Goal: Information Seeking & Learning: Learn about a topic

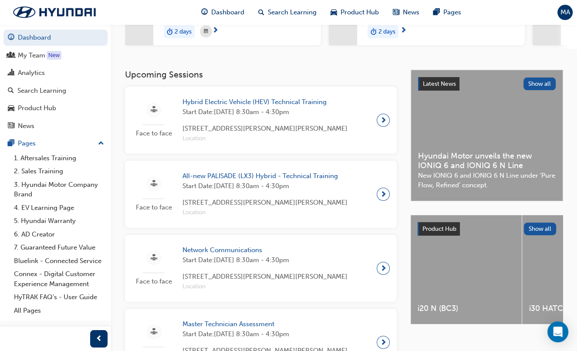
scroll to position [146, 0]
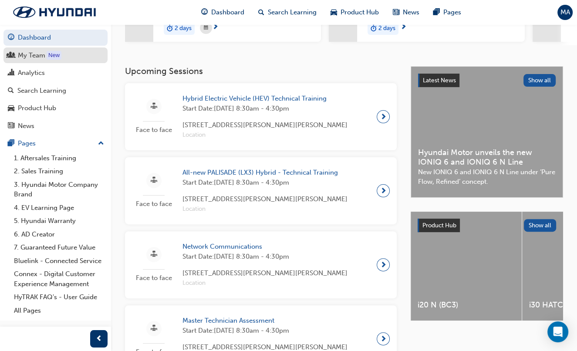
click at [29, 61] on div "My Team" at bounding box center [55, 55] width 95 height 11
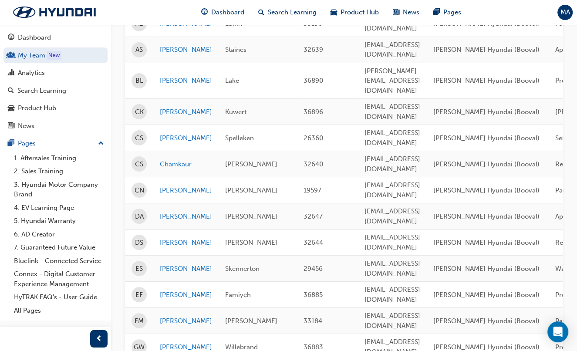
scroll to position [184, 0]
click at [171, 237] on link "[PERSON_NAME]" at bounding box center [186, 242] width 52 height 10
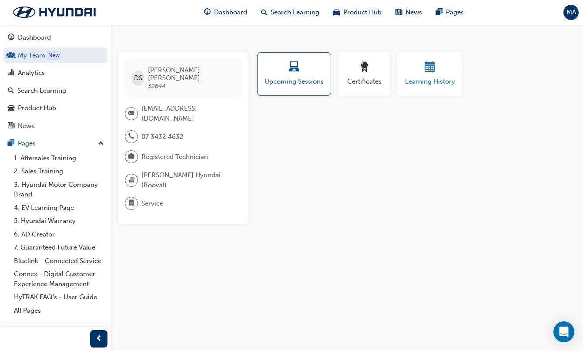
click at [414, 84] on span "Learning History" at bounding box center [430, 82] width 52 height 10
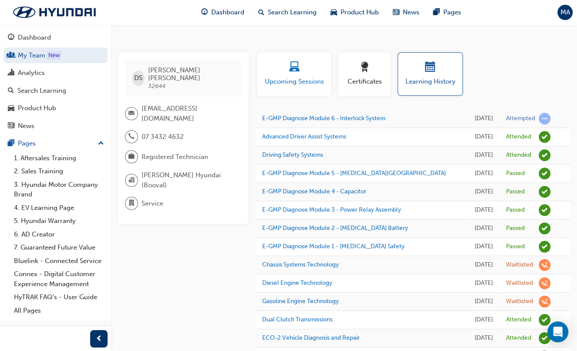
click at [279, 55] on button "Upcoming Sessions" at bounding box center [294, 74] width 74 height 44
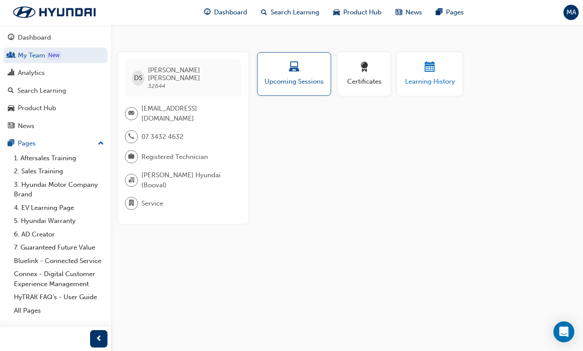
click at [428, 79] on span "Learning History" at bounding box center [430, 82] width 52 height 10
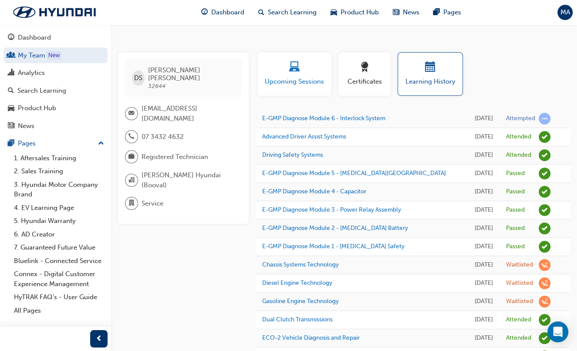
click at [277, 87] on button "Upcoming Sessions" at bounding box center [294, 74] width 74 height 44
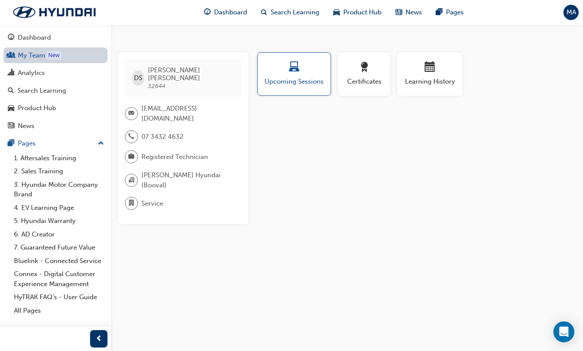
click at [23, 53] on link "My Team New" at bounding box center [55, 55] width 104 height 16
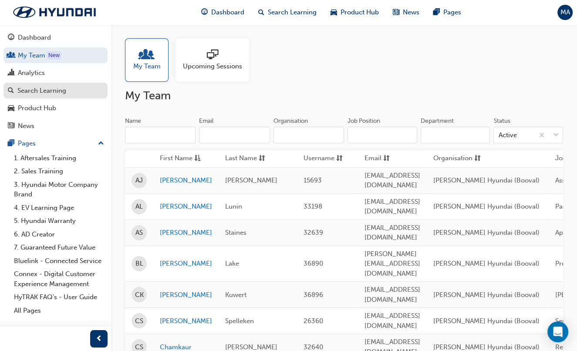
click at [53, 97] on link "Search Learning" at bounding box center [55, 91] width 104 height 16
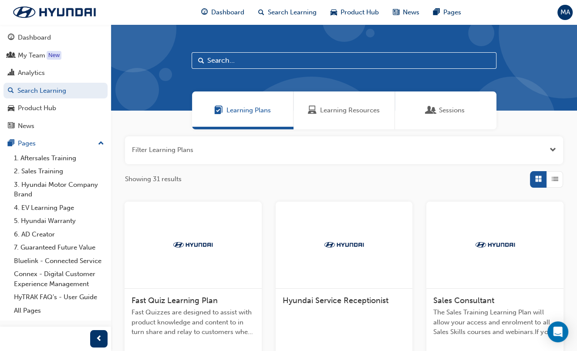
click at [301, 66] on input "text" at bounding box center [344, 60] width 305 height 17
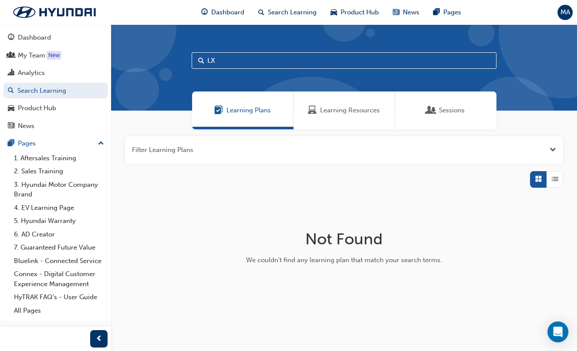
type input "L"
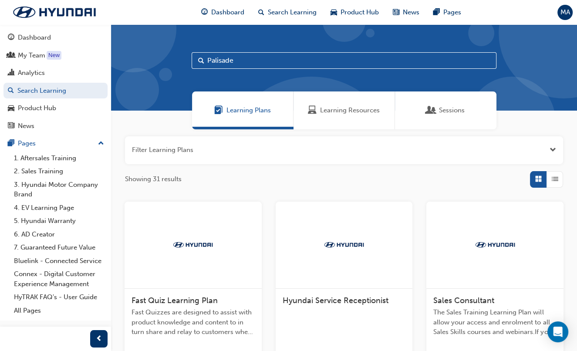
type input "Palisade"
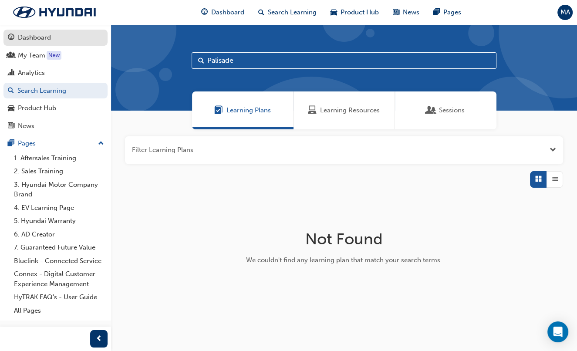
click at [29, 36] on div "Dashboard" at bounding box center [34, 38] width 33 height 10
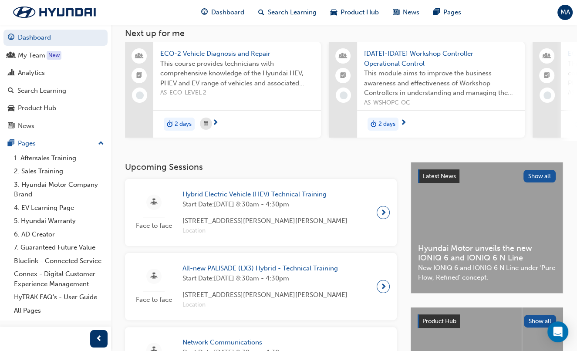
scroll to position [56, 0]
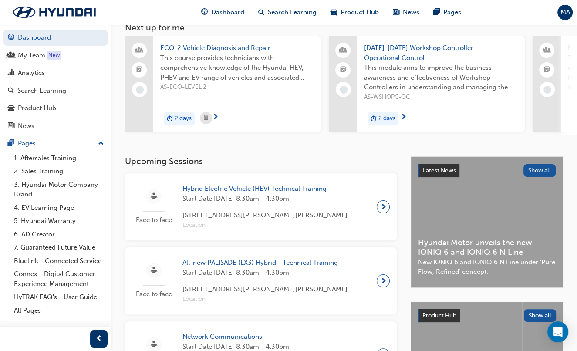
click at [378, 287] on div at bounding box center [383, 280] width 13 height 13
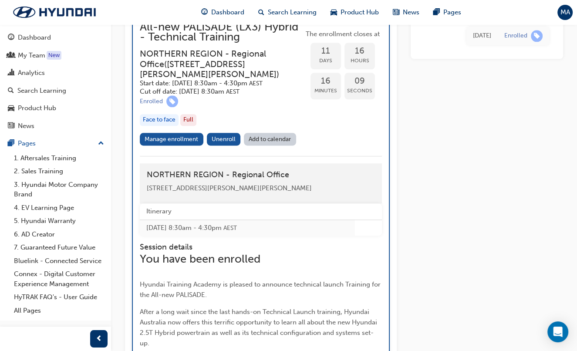
scroll to position [939, 0]
click at [160, 145] on link "Manage enrollment" at bounding box center [172, 139] width 64 height 13
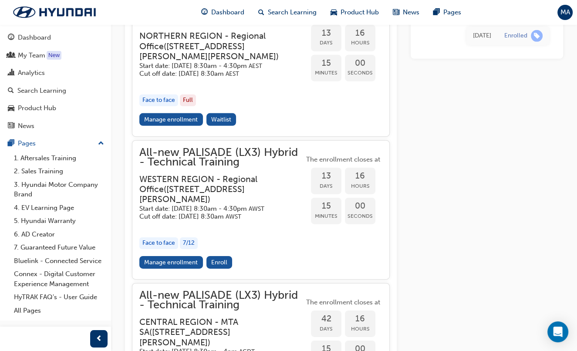
scroll to position [2389, 0]
click at [175, 125] on link "Manage enrollment" at bounding box center [171, 119] width 64 height 13
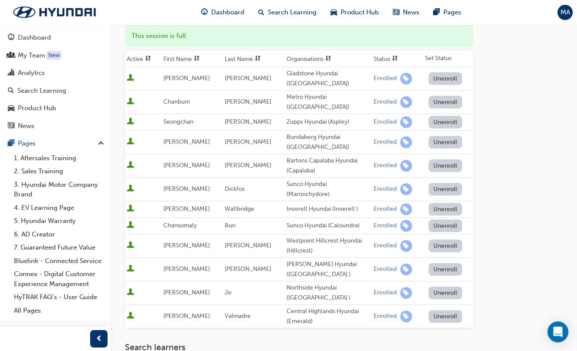
scroll to position [118, 0]
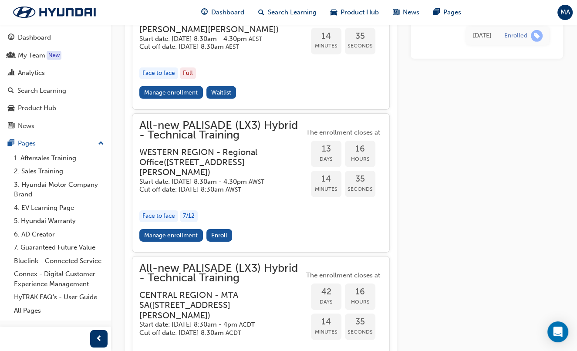
scroll to position [2398, 0]
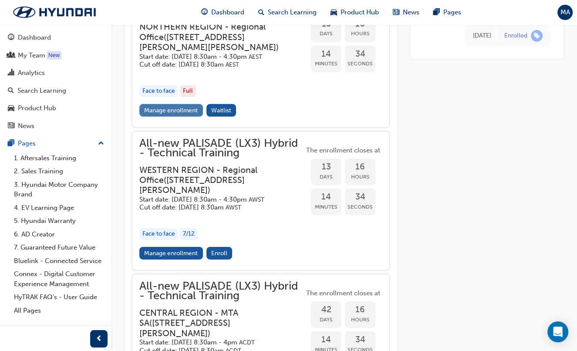
click at [168, 117] on link "Manage enrollment" at bounding box center [171, 110] width 64 height 13
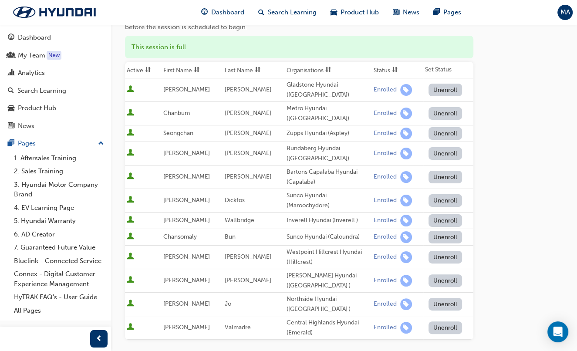
scroll to position [106, 0]
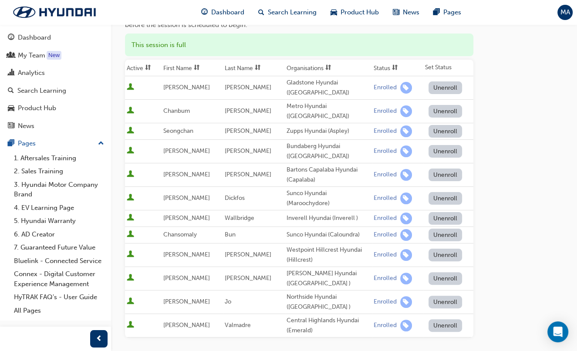
click at [118, 188] on div "Go to session detail page Manage enrollment for All-new PALISADE (LX3) Hybrid -…" at bounding box center [344, 213] width 466 height 589
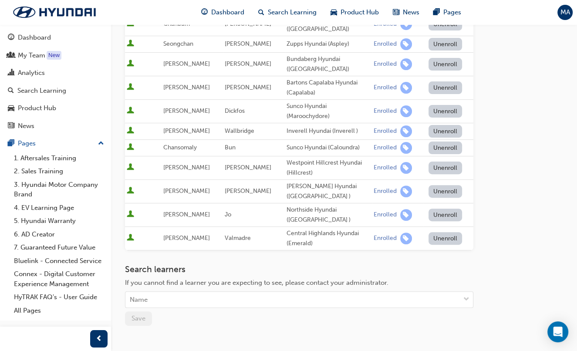
scroll to position [202, 0]
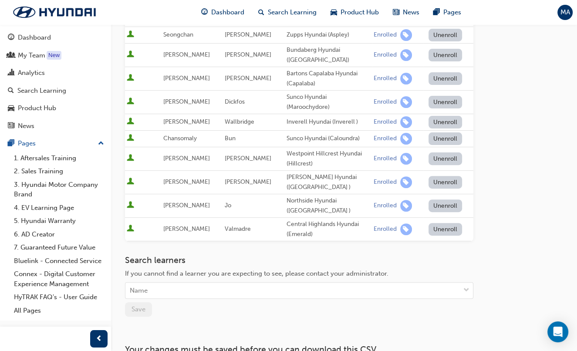
click at [116, 175] on div "Go to session detail page Manage enrollment for All-new PALISADE (LX3) Hybrid -…" at bounding box center [344, 116] width 466 height 589
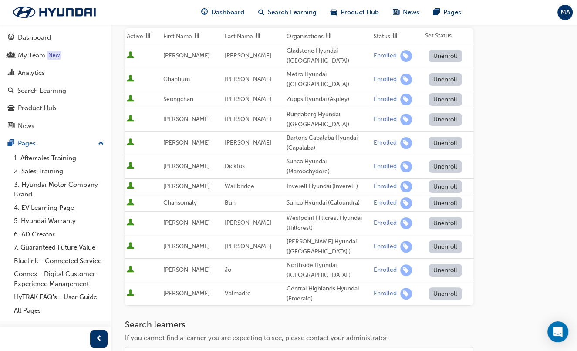
scroll to position [131, 0]
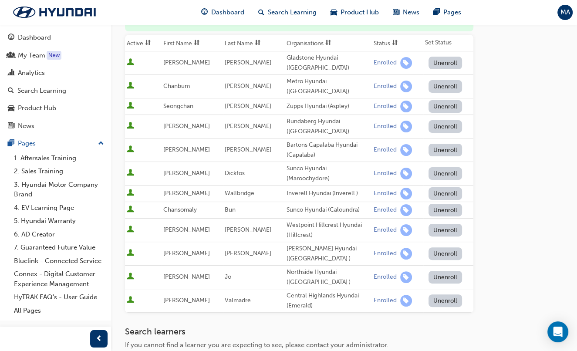
click at [115, 171] on div "Go to session detail page Manage enrollment for All-new PALISADE (LX3) Hybrid -…" at bounding box center [344, 188] width 466 height 589
click at [117, 163] on div "Go to session detail page Manage enrollment for All-new PALISADE (LX3) Hybrid -…" at bounding box center [344, 188] width 466 height 589
click at [116, 162] on div "Go to session detail page Manage enrollment for All-new PALISADE (LX3) Hybrid -…" at bounding box center [344, 188] width 466 height 589
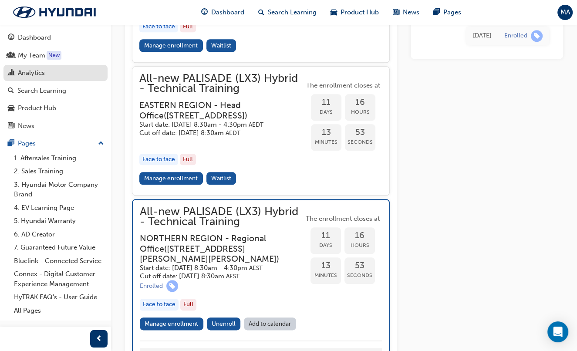
scroll to position [697, 0]
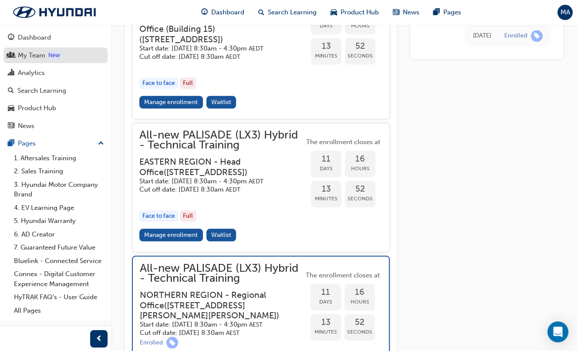
click at [35, 53] on div "My Team" at bounding box center [31, 55] width 27 height 10
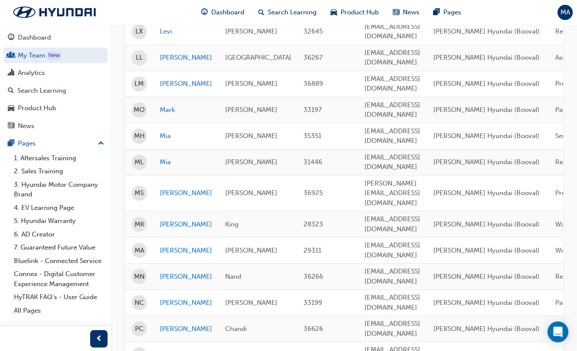
scroll to position [787, 0]
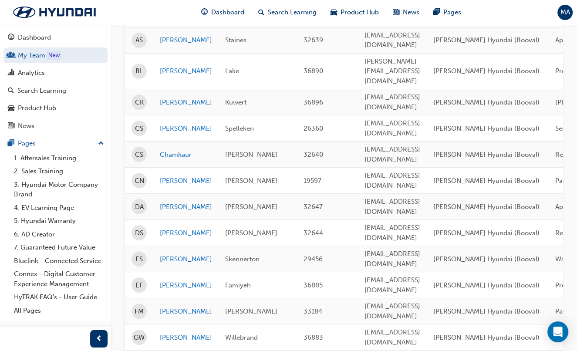
scroll to position [155, 0]
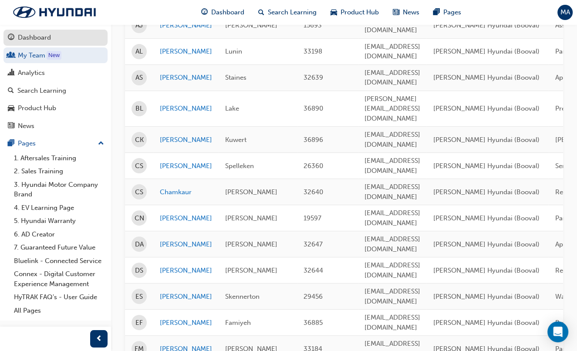
click at [40, 32] on link "Dashboard" at bounding box center [55, 38] width 104 height 16
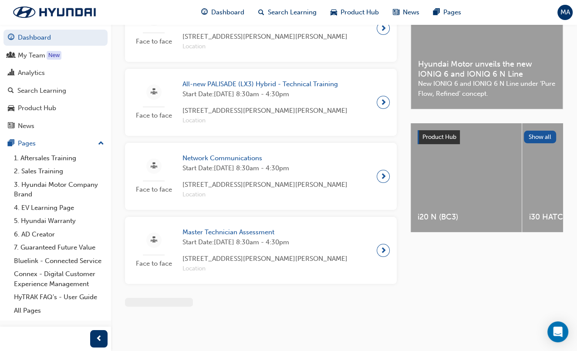
scroll to position [155, 0]
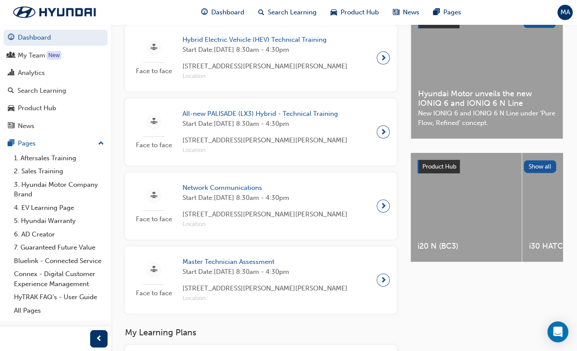
scroll to position [229, 0]
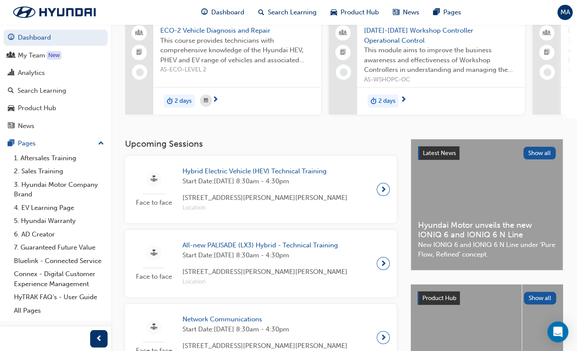
scroll to position [0, 0]
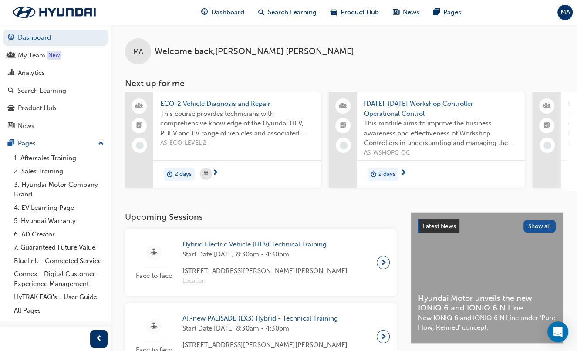
drag, startPoint x: 210, startPoint y: 194, endPoint x: 258, endPoint y: 192, distance: 47.5
click at [258, 191] on div "ECO-2 Vehicle Diagnosis and Repair This course provides technicians with compre…" at bounding box center [351, 141] width 452 height 99
click at [119, 191] on div "MA Welcome back , [PERSON_NAME] Next up for me ECO-2 Vehicle Diagnosis and Repa…" at bounding box center [344, 107] width 466 height 167
click at [279, 10] on span "Search Learning" at bounding box center [292, 12] width 49 height 10
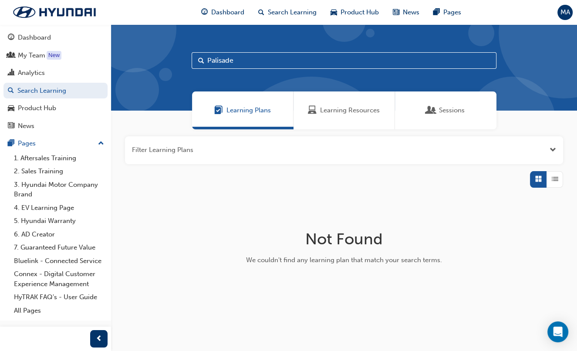
click at [252, 152] on button "button" at bounding box center [344, 150] width 438 height 28
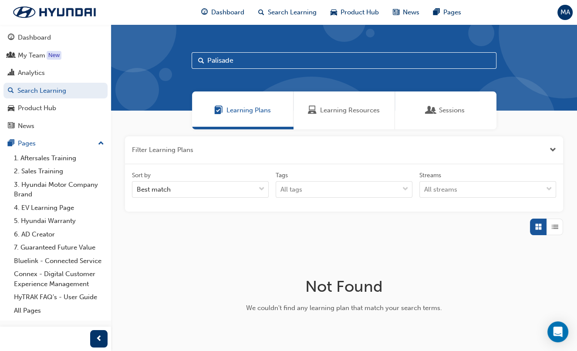
click at [279, 64] on input "Palisade" at bounding box center [344, 60] width 305 height 17
type input "H STEP"
click at [279, 64] on input "H STEP" at bounding box center [344, 60] width 305 height 17
click at [418, 111] on div "Sessions" at bounding box center [445, 110] width 101 height 38
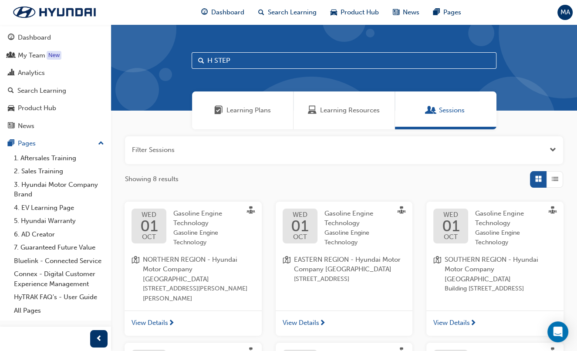
scroll to position [17, 0]
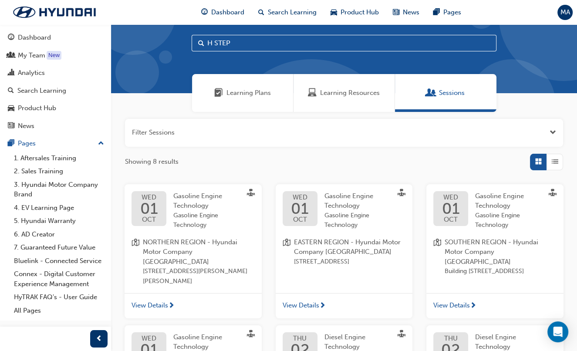
click at [268, 51] on div "H STEP" at bounding box center [344, 50] width 466 height 86
click at [275, 45] on input "H STEP" at bounding box center [344, 43] width 305 height 17
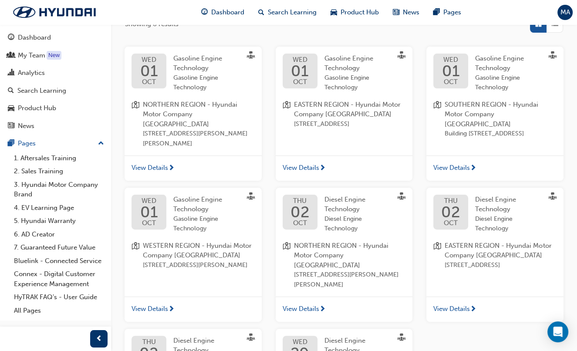
scroll to position [155, 0]
click at [270, 174] on div "[DATE] Gasoline Engine Technology Gasoline Engine Technology NORTHERN REGION - …" at bounding box center [344, 254] width 453 height 414
click at [267, 166] on div "[DATE] Gasoline Engine Technology Gasoline Engine Technology NORTHERN REGION - …" at bounding box center [193, 114] width 151 height 134
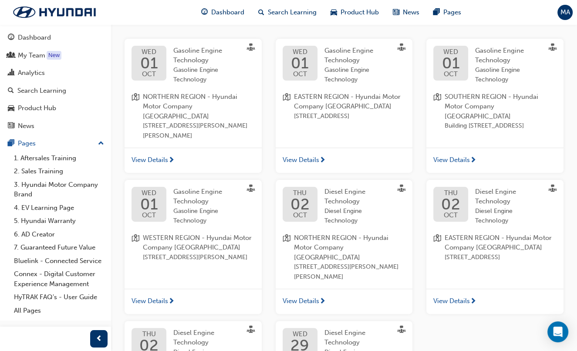
scroll to position [163, 0]
click at [265, 152] on div "[DATE] Gasoline Engine Technology Gasoline Engine Technology NORTHERN REGION - …" at bounding box center [193, 105] width 151 height 134
click at [267, 149] on div "[DATE] Gasoline Engine Technology Gasoline Engine Technology NORTHERN REGION - …" at bounding box center [193, 105] width 151 height 134
click at [267, 142] on div "[DATE] Gasoline Engine Technology Gasoline Engine Technology NORTHERN REGION - …" at bounding box center [193, 105] width 151 height 134
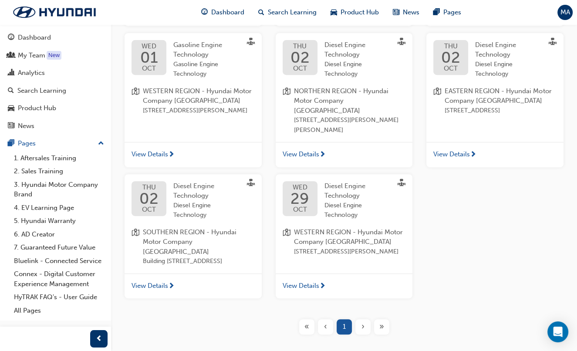
scroll to position [314, 0]
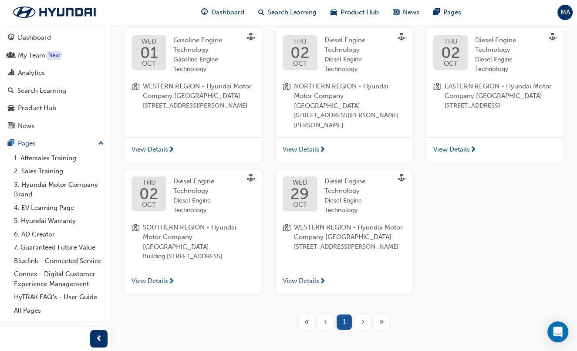
click at [269, 169] on div "[DATE] Diesel Engine Technology Diesel Engine Technology WESTERN REGION - Hyund…" at bounding box center [344, 231] width 151 height 125
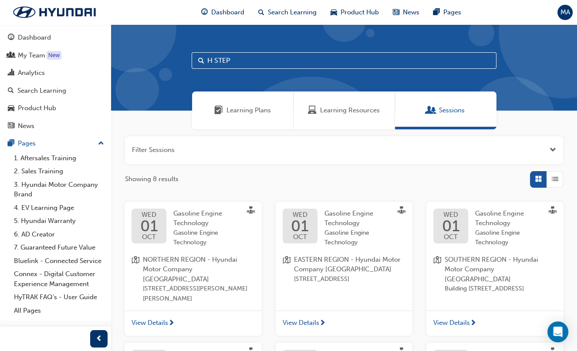
scroll to position [19, 0]
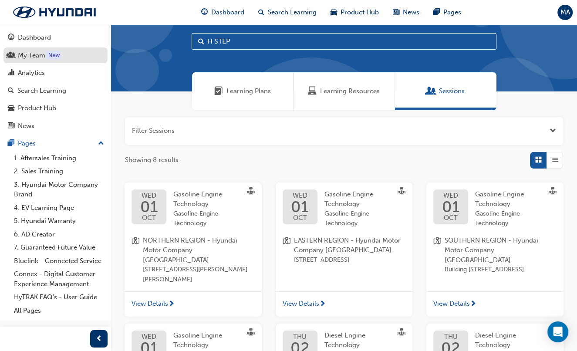
click at [44, 57] on div "My Team" at bounding box center [31, 55] width 27 height 10
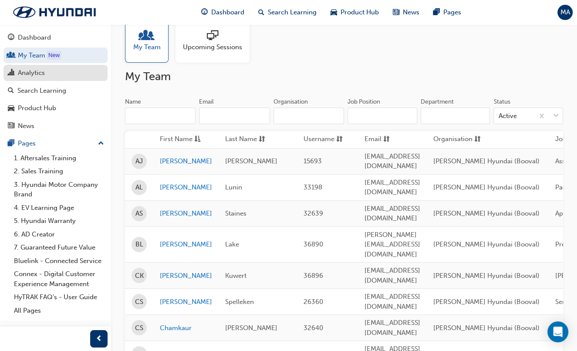
click at [24, 75] on div "Analytics" at bounding box center [31, 73] width 27 height 10
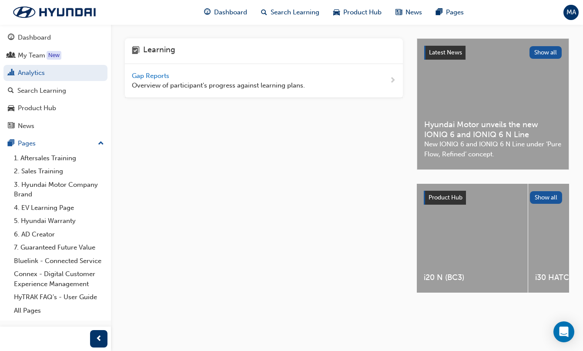
click at [160, 79] on span "Gap Reports" at bounding box center [151, 76] width 39 height 8
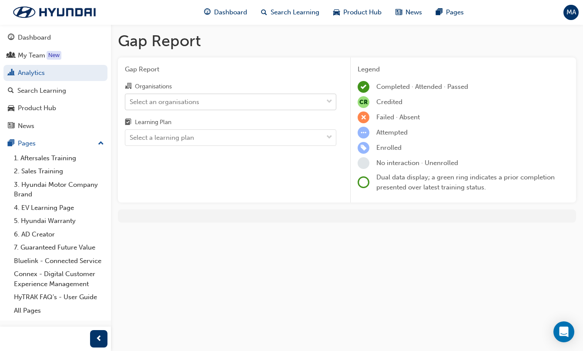
click at [229, 106] on div "Select an organisations" at bounding box center [224, 101] width 198 height 15
click at [131, 105] on input "Organisations Select an organisations" at bounding box center [130, 101] width 1 height 7
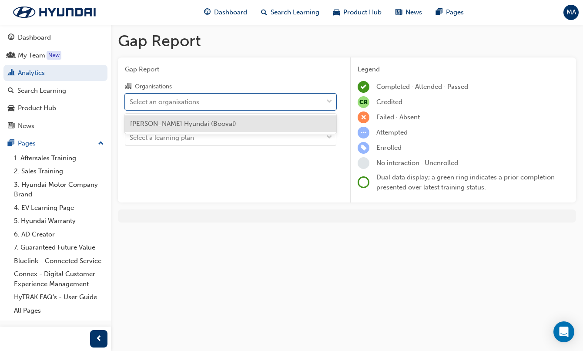
click at [236, 118] on div "[PERSON_NAME] Hyundai (Booval)" at bounding box center [231, 123] width 212 height 17
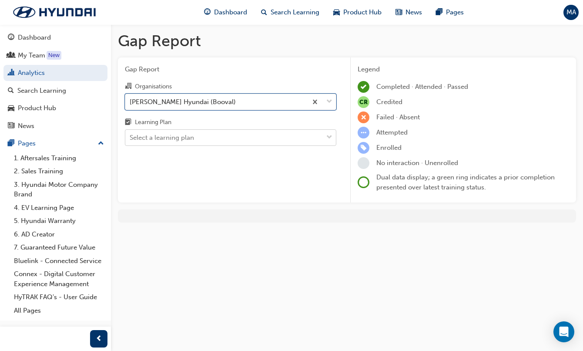
click at [257, 138] on div "Select a learning plan" at bounding box center [224, 137] width 198 height 15
click at [131, 138] on input "Learning Plan Select a learning plan" at bounding box center [130, 137] width 1 height 7
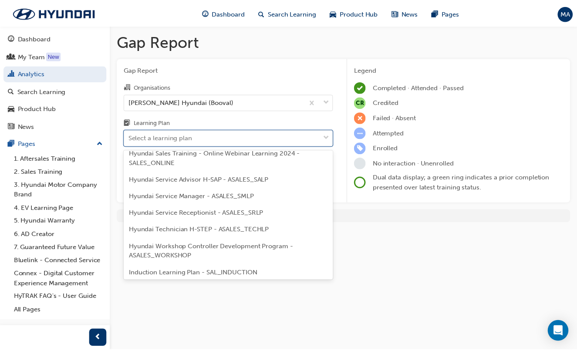
scroll to position [285, 0]
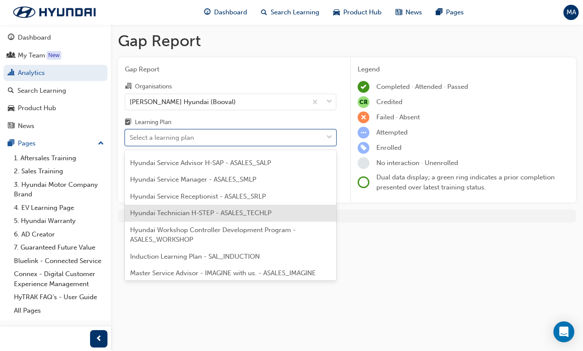
click at [239, 213] on span "Hyundai Technician H-STEP - ASALES_TECHLP" at bounding box center [200, 213] width 141 height 8
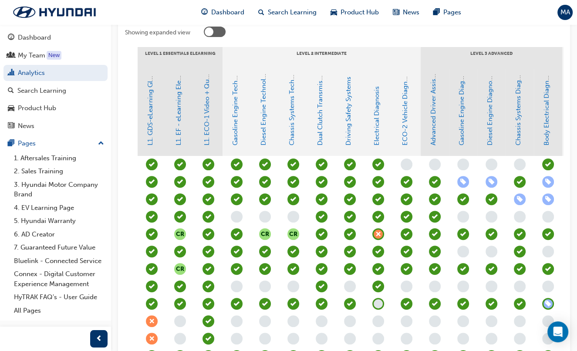
scroll to position [0, 213]
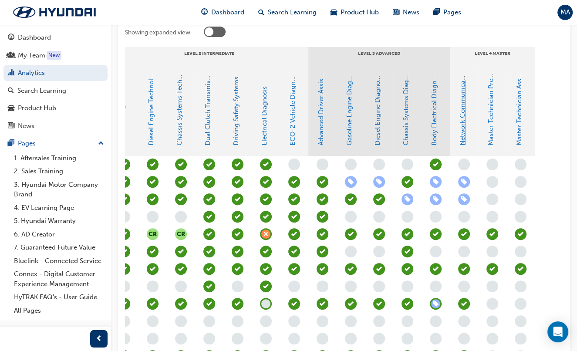
click at [462, 124] on link "Network Communications" at bounding box center [462, 106] width 8 height 80
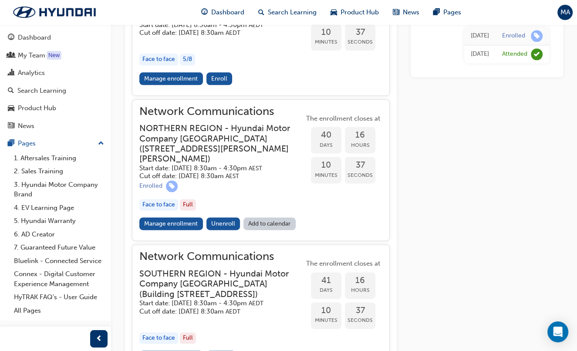
scroll to position [956, 0]
click at [152, 225] on link "Manage enrollment" at bounding box center [171, 223] width 64 height 13
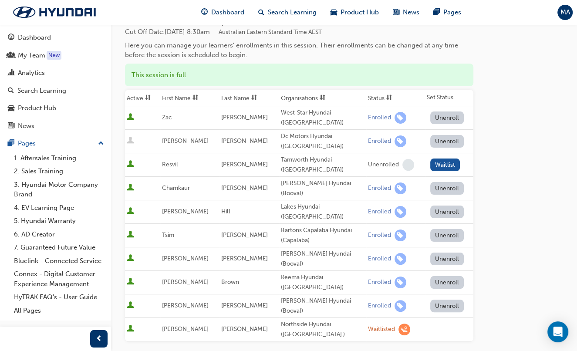
scroll to position [84, 0]
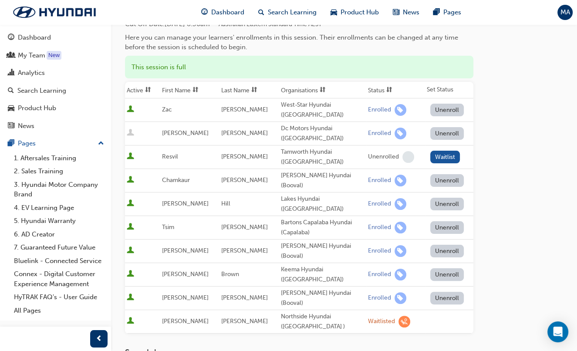
click at [118, 192] on div "Go to session detail page Manage enrollment for Network Communications Start Da…" at bounding box center [344, 222] width 466 height 563
click at [117, 183] on div "Go to session detail page Manage enrollment for Network Communications Start Da…" at bounding box center [344, 222] width 466 height 563
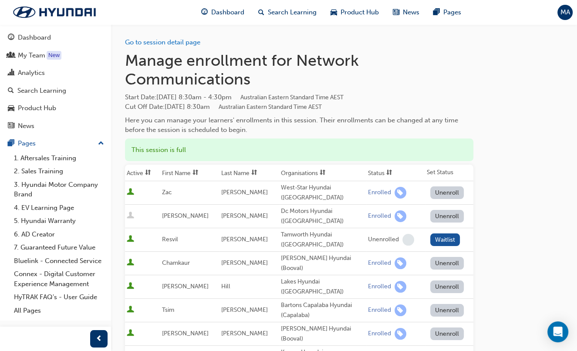
scroll to position [0, 0]
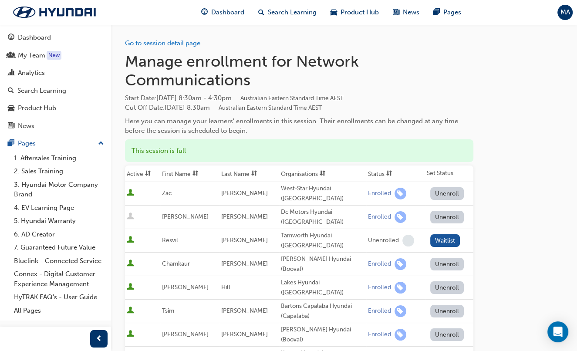
click at [115, 168] on div "Go to session detail page Manage enrollment for Network Communications Start Da…" at bounding box center [344, 305] width 466 height 563
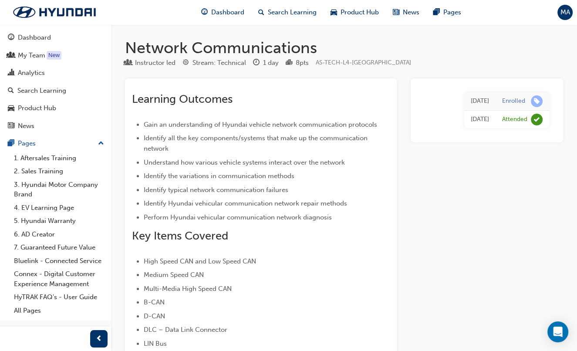
scroll to position [956, 0]
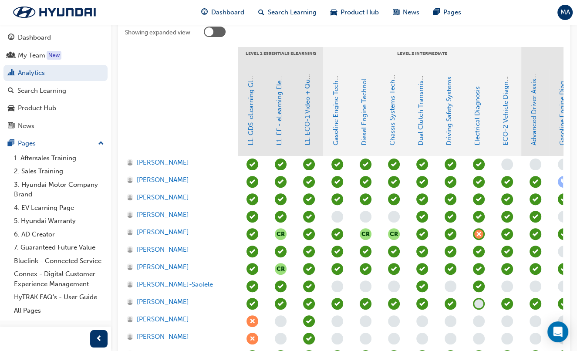
scroll to position [0, 213]
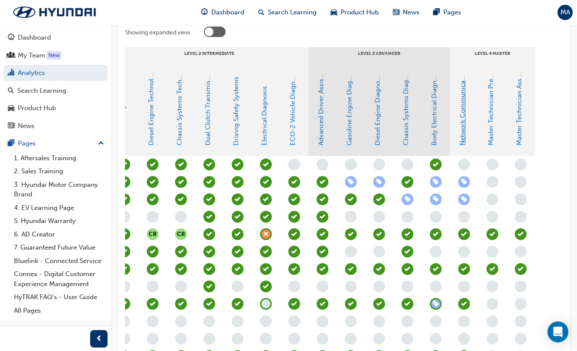
click at [461, 121] on link "Network Communications" at bounding box center [462, 106] width 8 height 80
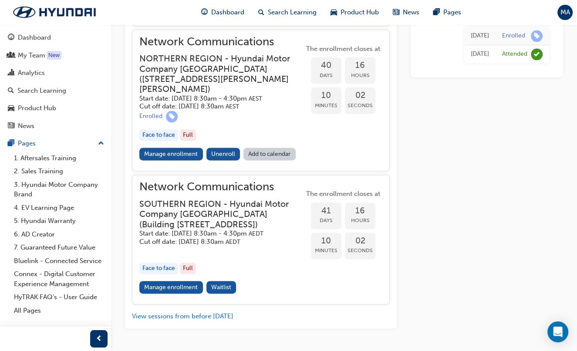
scroll to position [1031, 0]
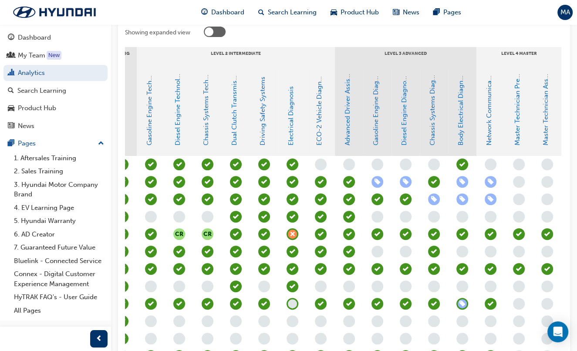
scroll to position [0, 191]
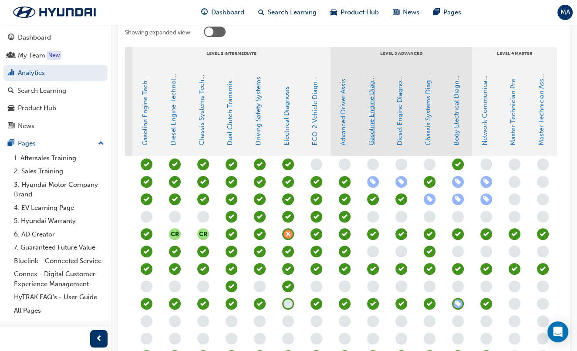
click at [374, 135] on link "Gasoline Engine Diagnosis" at bounding box center [371, 105] width 8 height 80
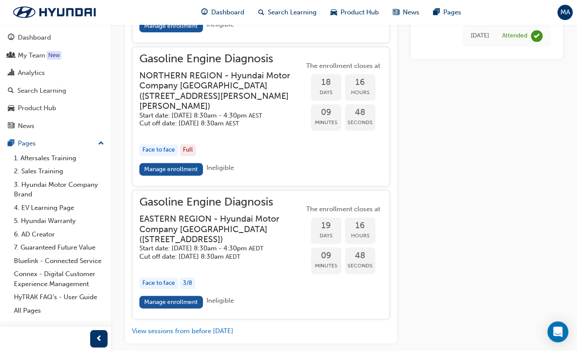
scroll to position [956, 0]
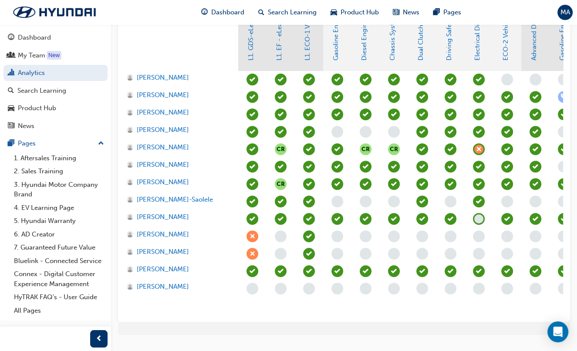
scroll to position [276, 0]
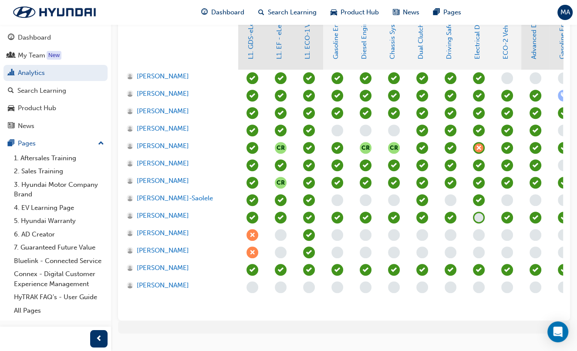
click at [186, 299] on div "[PERSON_NAME] [PERSON_NAME] [PERSON_NAME] [PERSON_NAME] [PERSON_NAME] [PERSON_N…" at bounding box center [181, 192] width 113 height 244
click at [189, 301] on div "[PERSON_NAME] [PERSON_NAME] [PERSON_NAME] [PERSON_NAME] [PERSON_NAME] [PERSON_N…" at bounding box center [181, 192] width 113 height 244
click at [205, 302] on div "[PERSON_NAME] [PERSON_NAME] [PERSON_NAME] [PERSON_NAME] [PERSON_NAME] [PERSON_N…" at bounding box center [181, 192] width 113 height 244
click at [212, 302] on div "[PERSON_NAME] [PERSON_NAME] [PERSON_NAME] [PERSON_NAME] [PERSON_NAME] [PERSON_N…" at bounding box center [181, 192] width 113 height 244
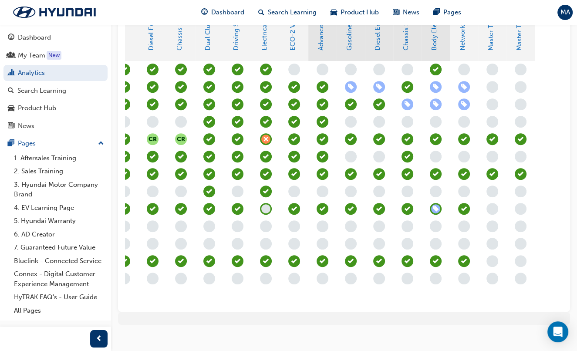
scroll to position [293, 0]
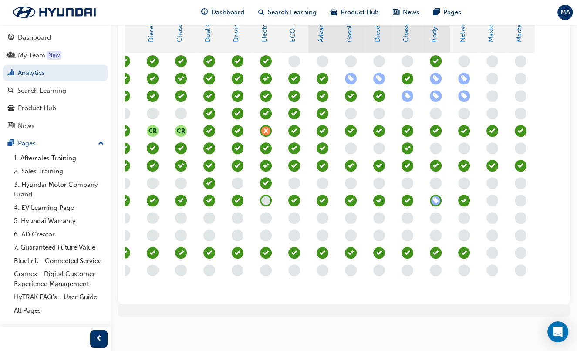
click at [357, 287] on div "CR CR CR CR" at bounding box center [294, 175] width 538 height 244
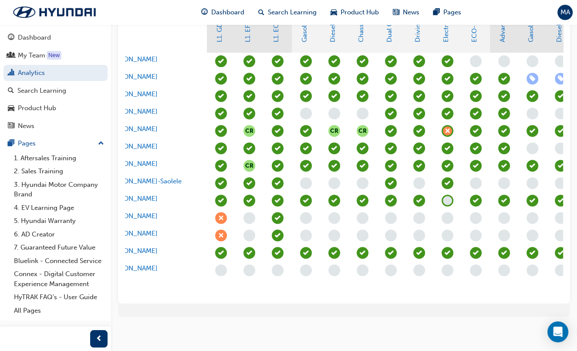
scroll to position [0, 0]
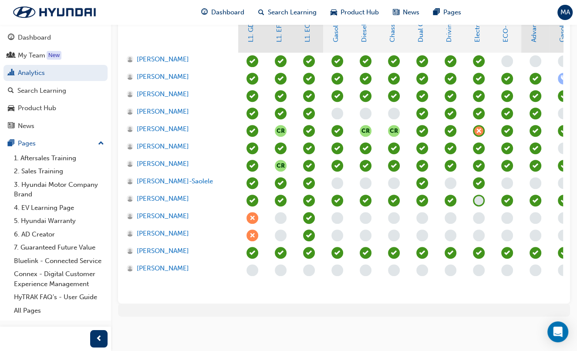
click at [230, 286] on div "[PERSON_NAME] [PERSON_NAME] [PERSON_NAME] [PERSON_NAME] [PERSON_NAME] [PERSON_N…" at bounding box center [181, 175] width 113 height 244
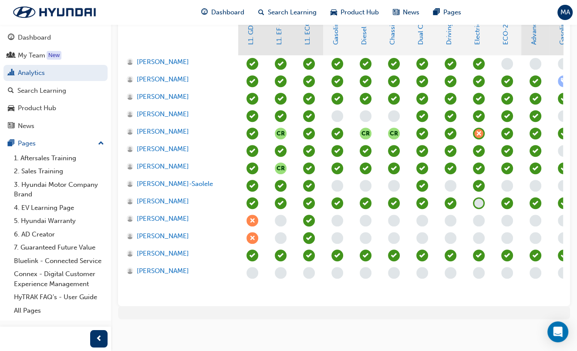
scroll to position [290, 0]
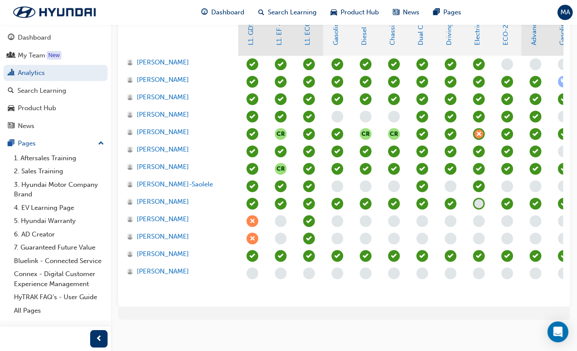
click at [230, 288] on div "[PERSON_NAME] [PERSON_NAME] [PERSON_NAME] [PERSON_NAME] [PERSON_NAME] [PERSON_N…" at bounding box center [181, 178] width 113 height 244
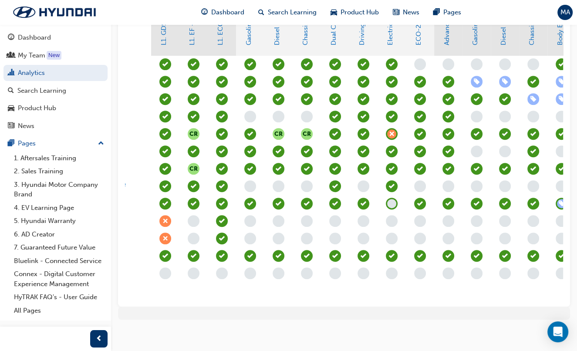
scroll to position [0, 0]
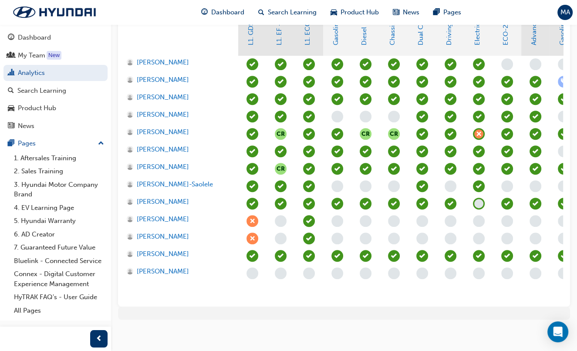
drag, startPoint x: 230, startPoint y: 288, endPoint x: 235, endPoint y: 286, distance: 5.5
click at [235, 286] on div "[PERSON_NAME] [PERSON_NAME] [PERSON_NAME] [PERSON_NAME] [PERSON_NAME] [PERSON_N…" at bounding box center [181, 178] width 113 height 244
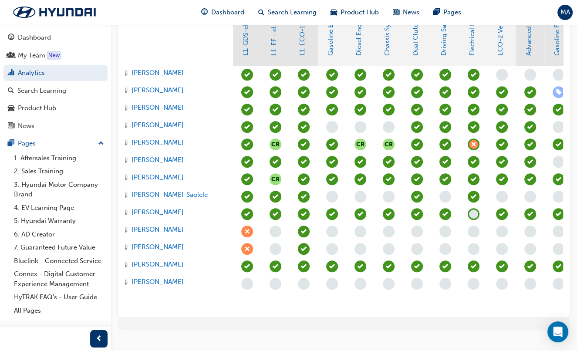
scroll to position [0, 5]
click at [225, 289] on div "[PERSON_NAME]" at bounding box center [176, 283] width 113 height 17
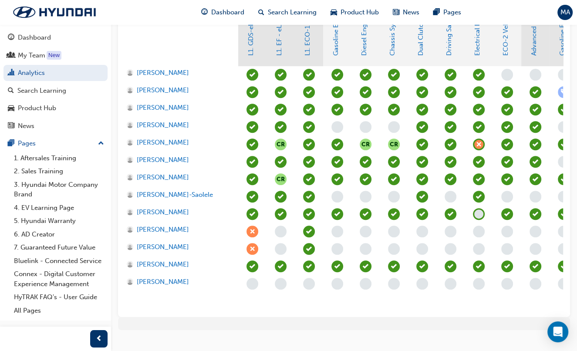
click at [234, 287] on div "[PERSON_NAME]" at bounding box center [181, 283] width 113 height 17
click at [224, 196] on div "[PERSON_NAME]-Saolele" at bounding box center [178, 195] width 103 height 10
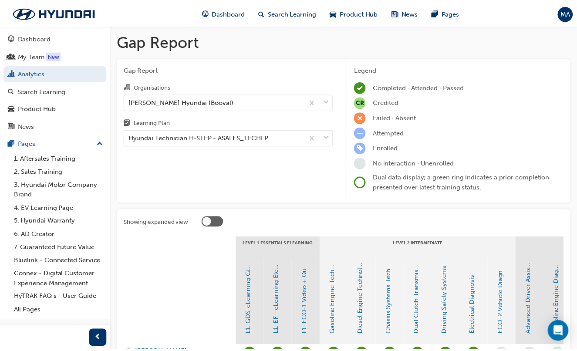
scroll to position [279, 0]
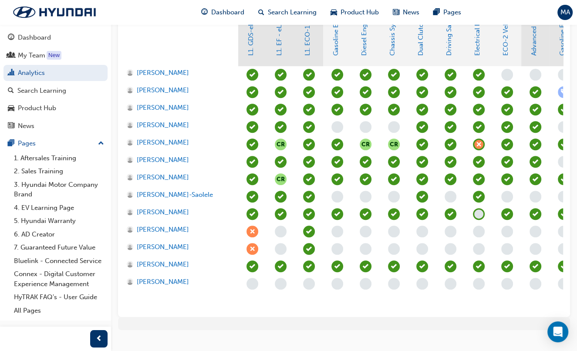
click at [239, 305] on div "CR CR CR CR" at bounding box center [507, 188] width 538 height 244
click at [229, 304] on div "[PERSON_NAME] [PERSON_NAME] [PERSON_NAME] [PERSON_NAME] [PERSON_NAME] [PERSON_N…" at bounding box center [181, 188] width 113 height 244
click at [228, 302] on div "[PERSON_NAME] [PERSON_NAME] [PERSON_NAME] [PERSON_NAME] [PERSON_NAME] [PERSON_N…" at bounding box center [181, 188] width 113 height 244
click at [233, 298] on div "[PERSON_NAME] [PERSON_NAME] [PERSON_NAME] [PERSON_NAME] [PERSON_NAME] [PERSON_N…" at bounding box center [181, 188] width 113 height 244
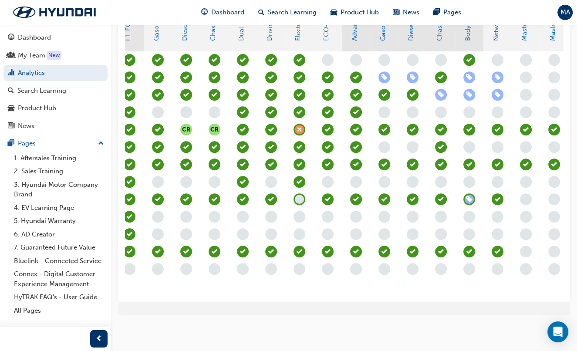
scroll to position [124, 0]
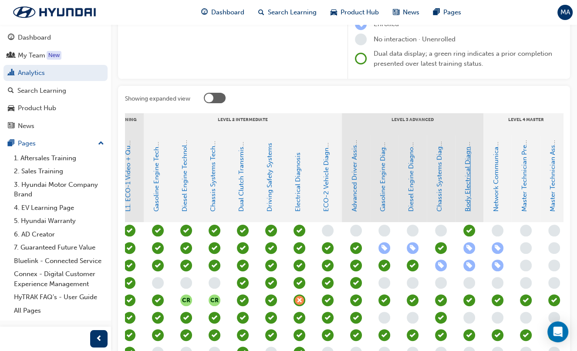
click at [467, 193] on link "Body Electrical Diagnosis" at bounding box center [468, 173] width 8 height 77
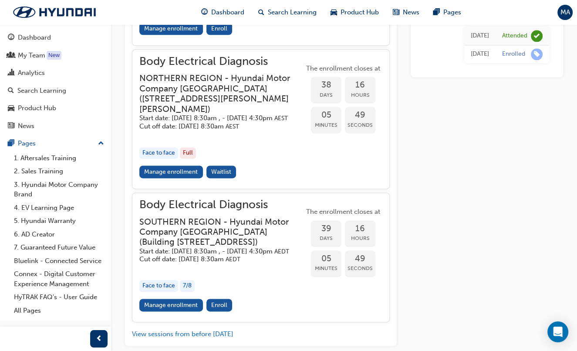
scroll to position [990, 0]
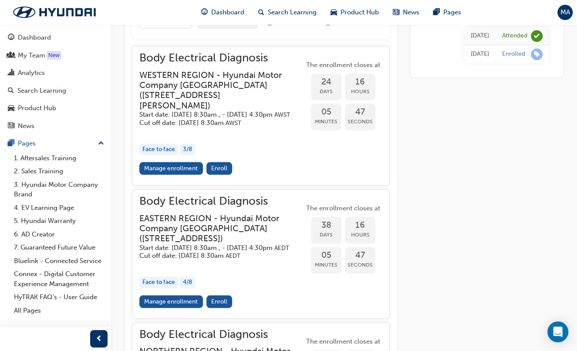
scroll to position [566, 0]
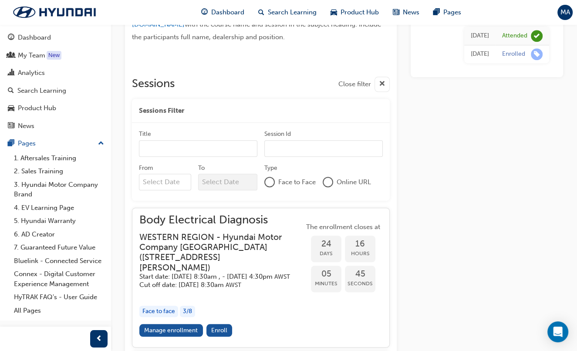
click at [122, 148] on div "Body Electrical Diagnosis Instructor led Stream: Technical 2 days 16 pts AS-TEC…" at bounding box center [344, 140] width 466 height 1336
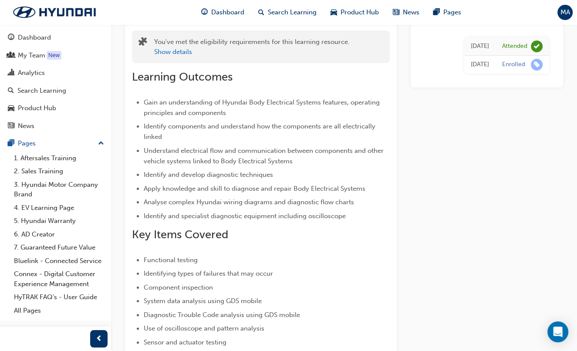
scroll to position [0, 0]
